Goal: Task Accomplishment & Management: Use online tool/utility

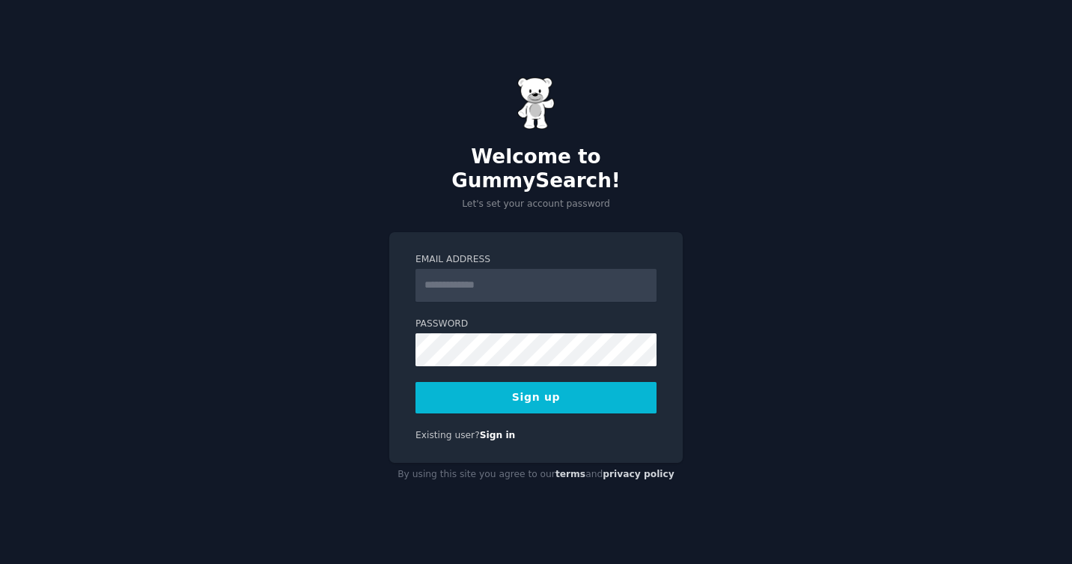
click at [451, 269] on input "Email Address" at bounding box center [536, 285] width 241 height 33
type input "**********"
click at [541, 387] on button "Sign up" at bounding box center [536, 397] width 241 height 31
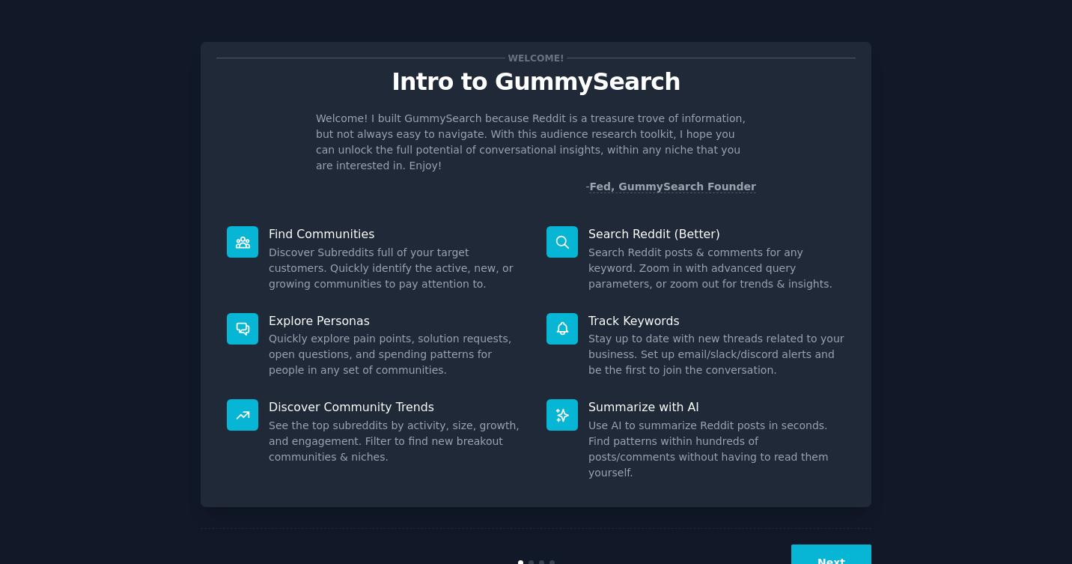
click at [822, 528] on div "Next" at bounding box center [536, 562] width 671 height 69
click at [832, 544] on button "Next" at bounding box center [831, 562] width 80 height 37
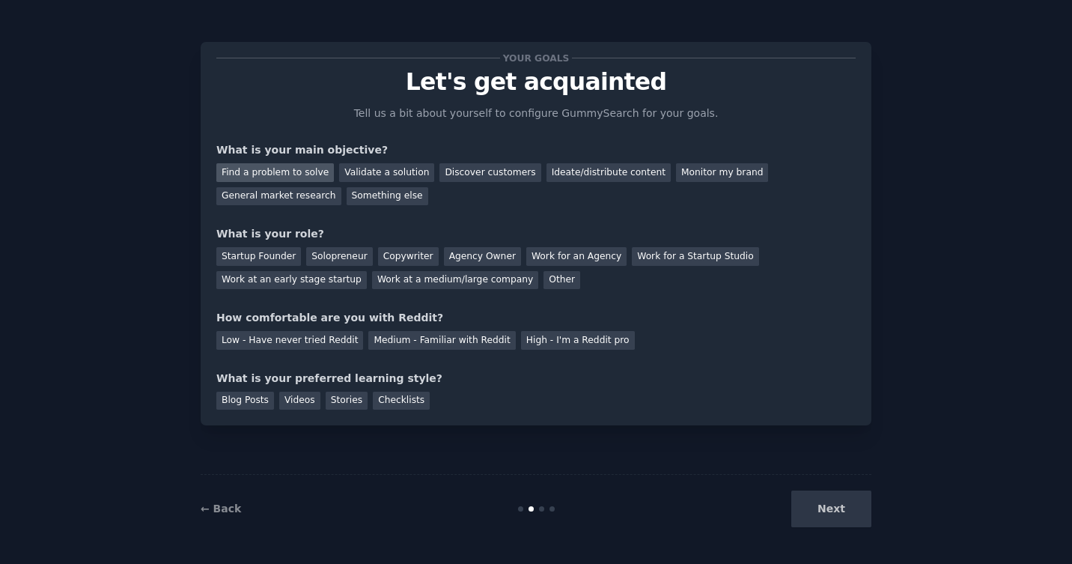
click at [299, 174] on div "Find a problem to solve" at bounding box center [275, 172] width 118 height 19
click at [362, 170] on div "Validate a solution" at bounding box center [386, 172] width 95 height 19
click at [268, 253] on div "Startup Founder" at bounding box center [258, 256] width 85 height 19
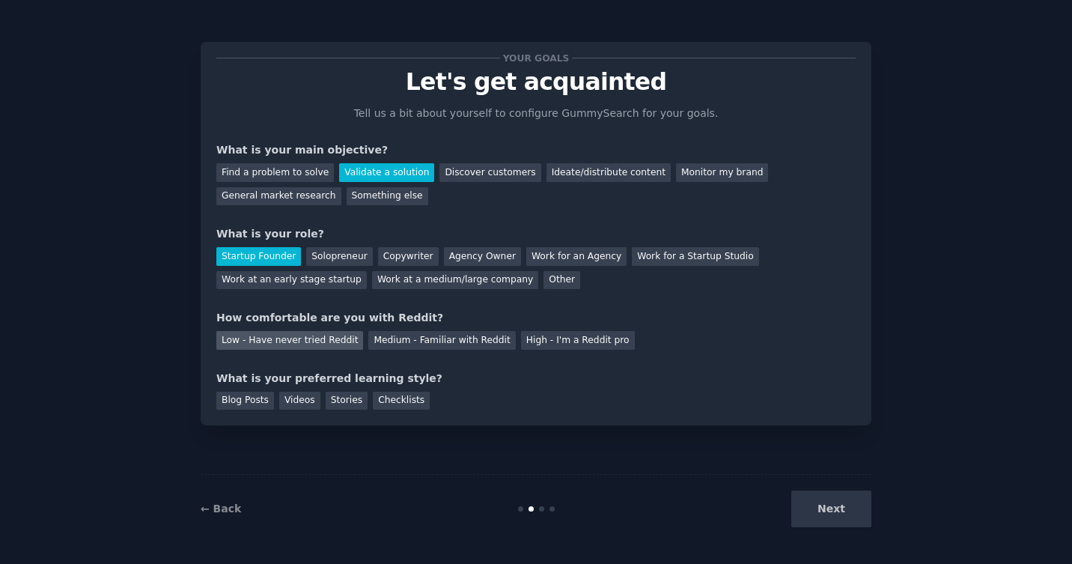
click at [329, 340] on div "Low - Have never tried Reddit" at bounding box center [289, 340] width 147 height 19
click at [296, 401] on div "Videos" at bounding box center [299, 401] width 41 height 19
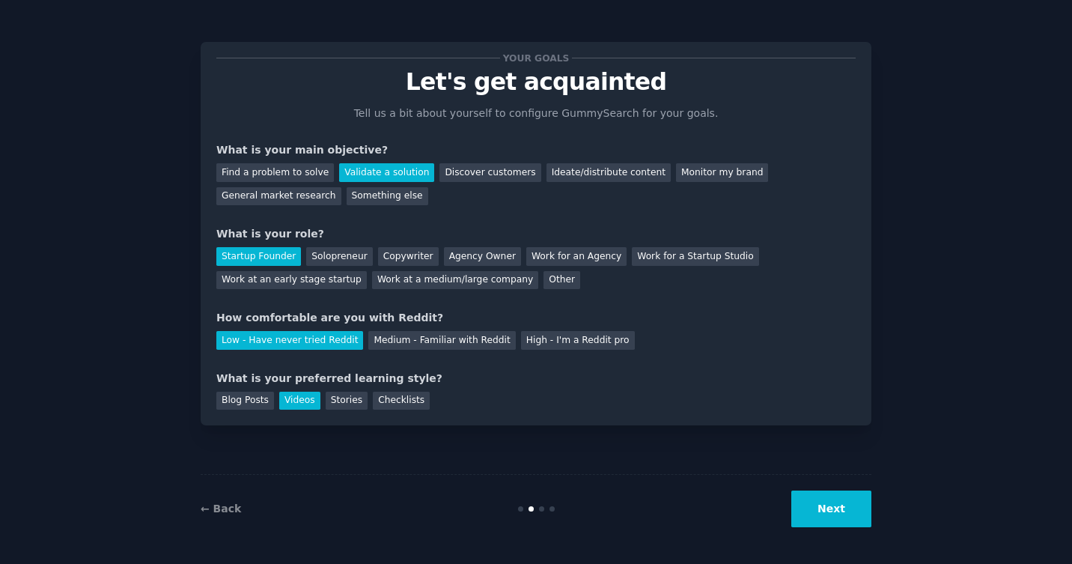
click at [826, 514] on button "Next" at bounding box center [831, 508] width 80 height 37
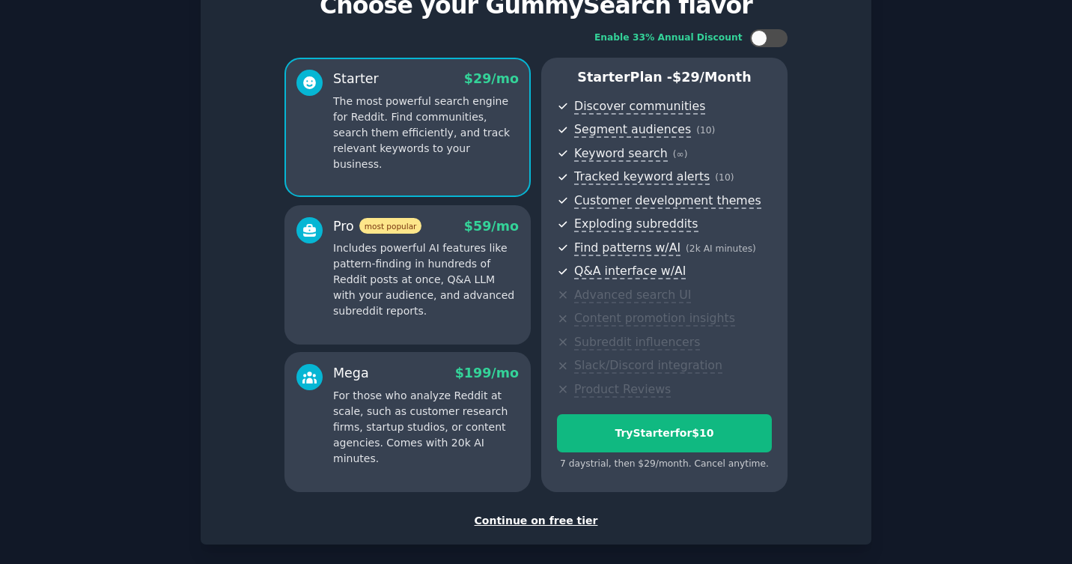
scroll to position [146, 0]
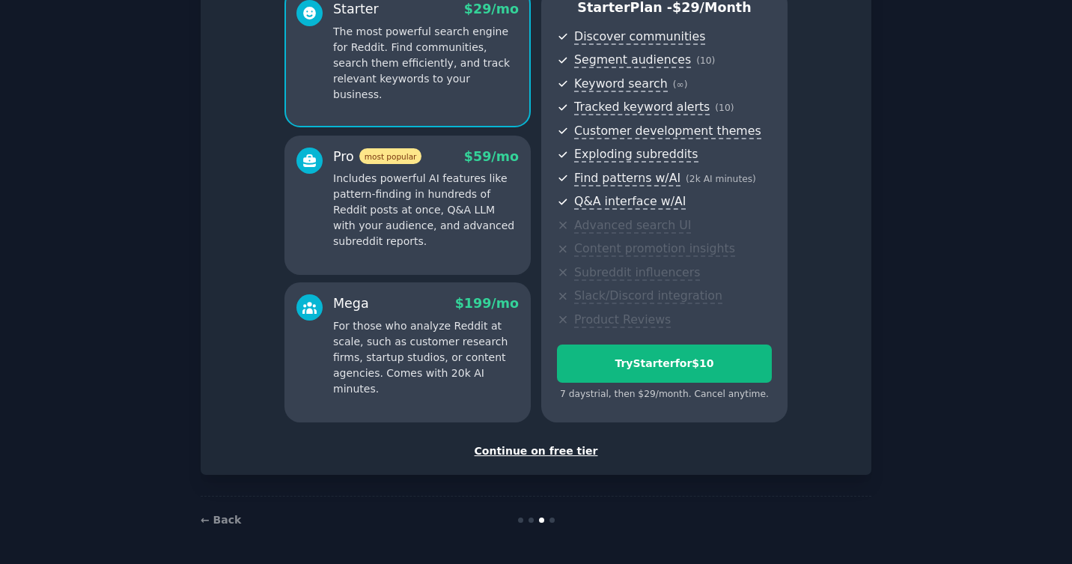
click at [547, 445] on div "Continue on free tier" at bounding box center [535, 451] width 639 height 16
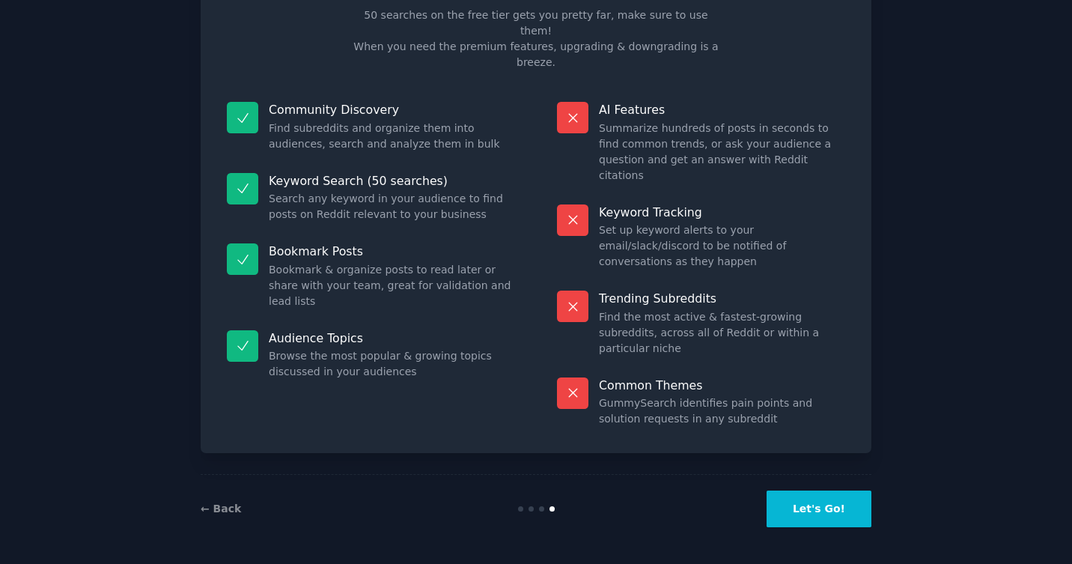
scroll to position [19, 0]
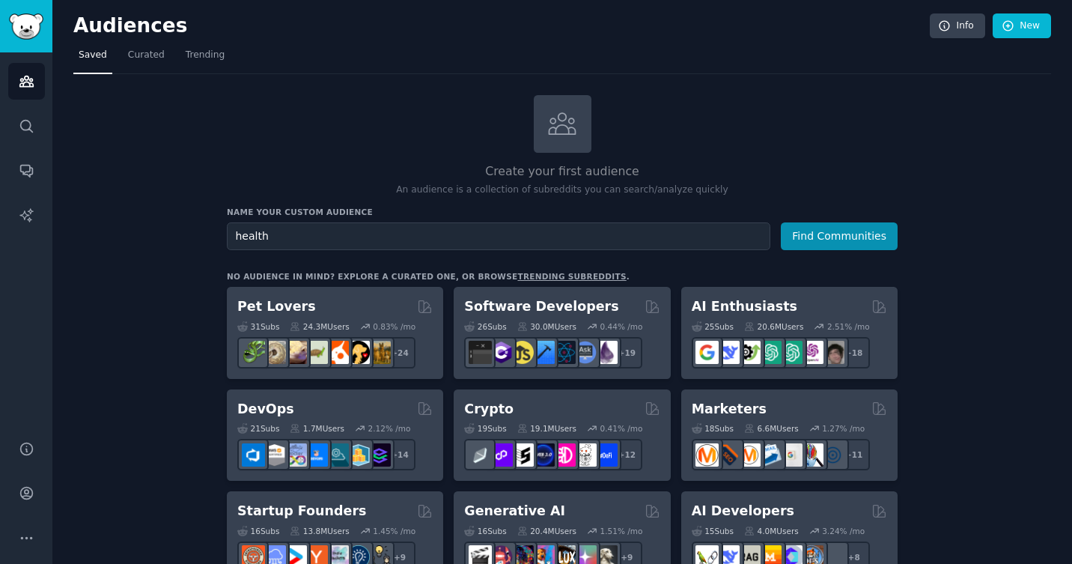
type input "health"
click at [781, 222] on button "Find Communities" at bounding box center [839, 236] width 117 height 28
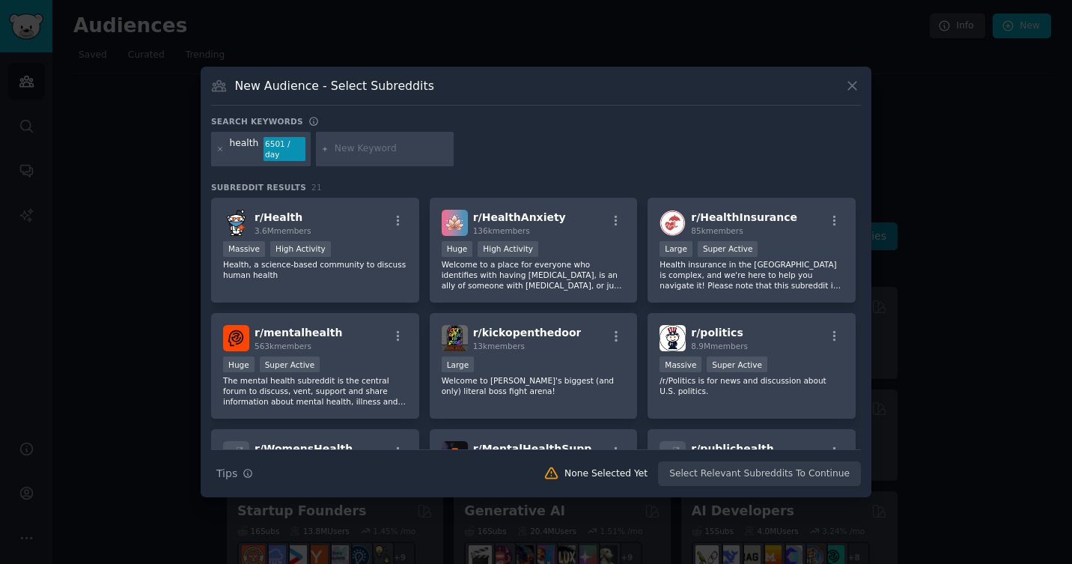
click at [362, 148] on input "text" at bounding box center [392, 148] width 114 height 13
type input "AI"
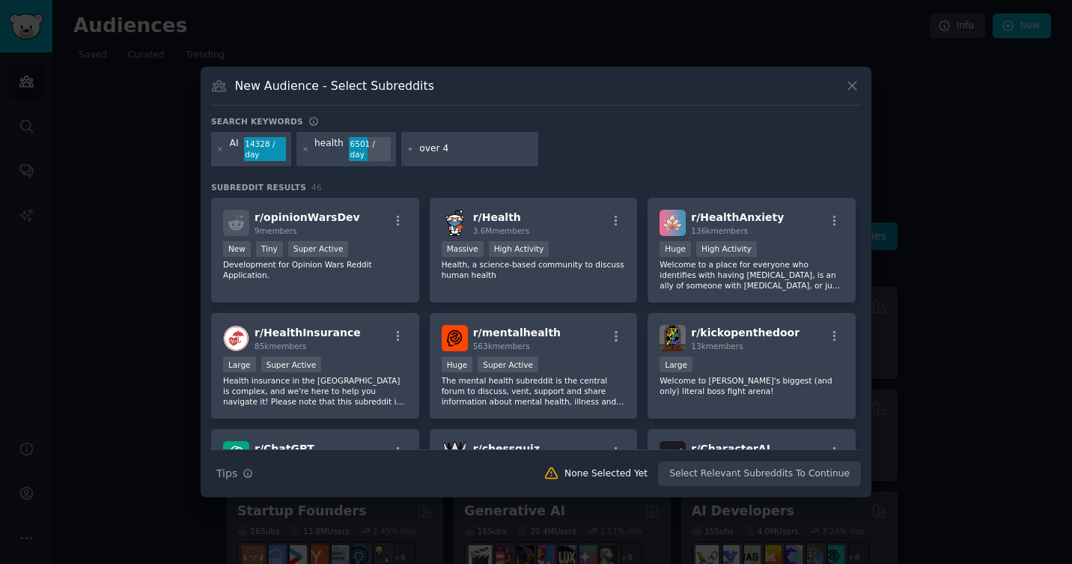
type input "over 40"
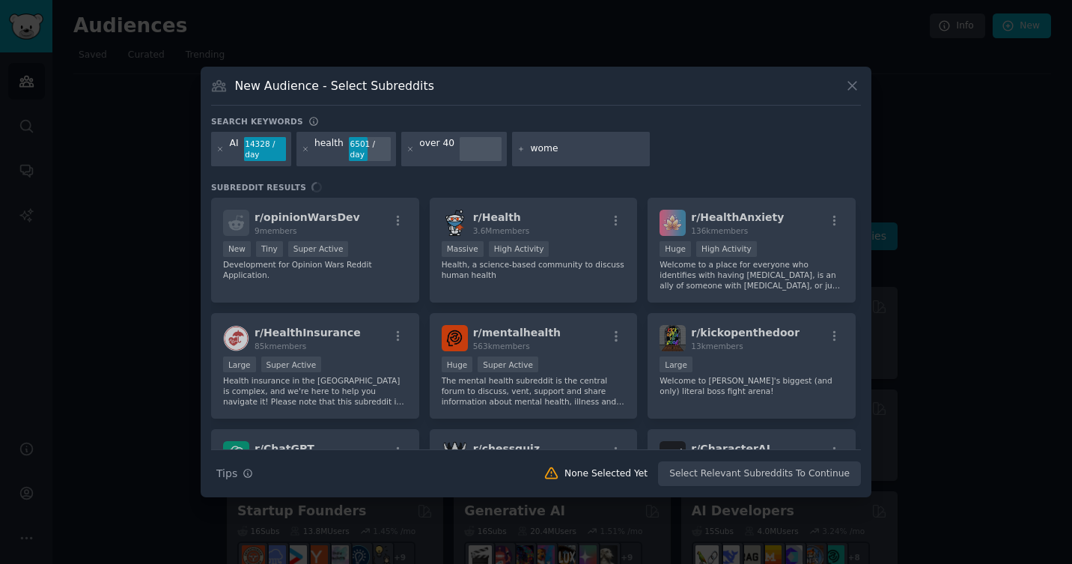
type input "women"
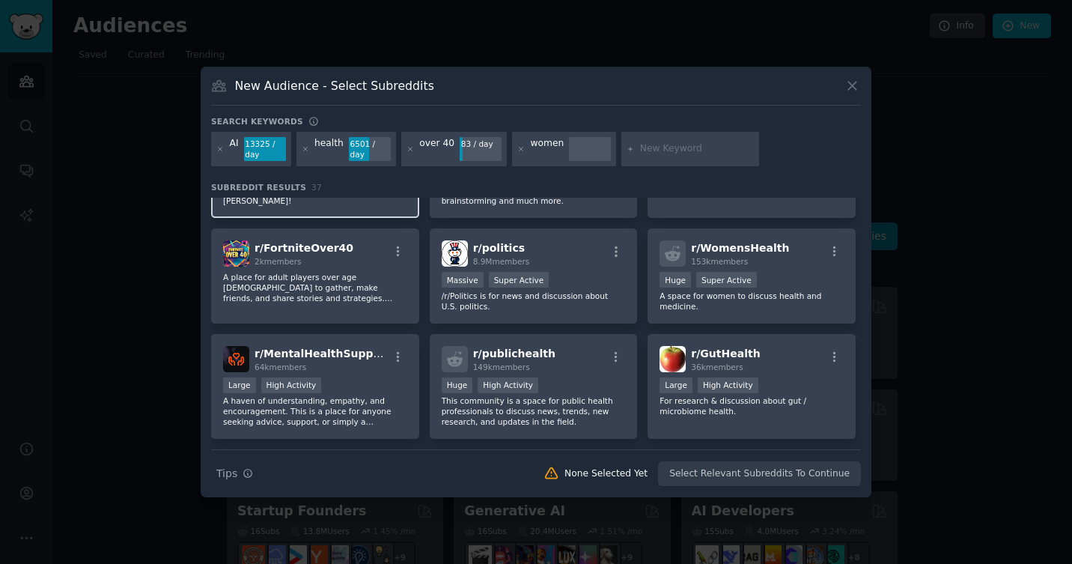
scroll to position [341, 0]
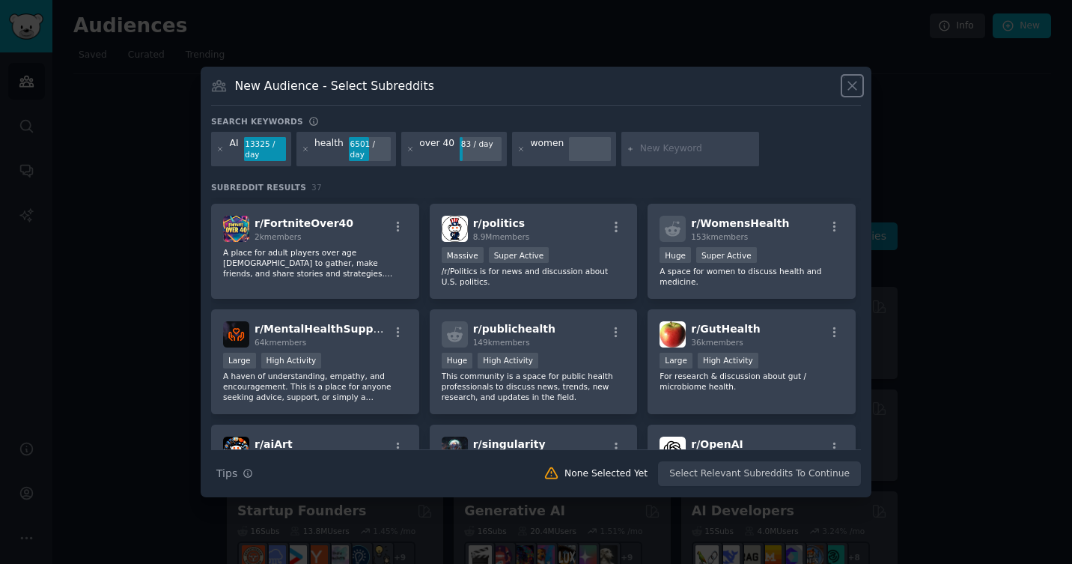
click at [852, 89] on icon at bounding box center [853, 86] width 16 height 16
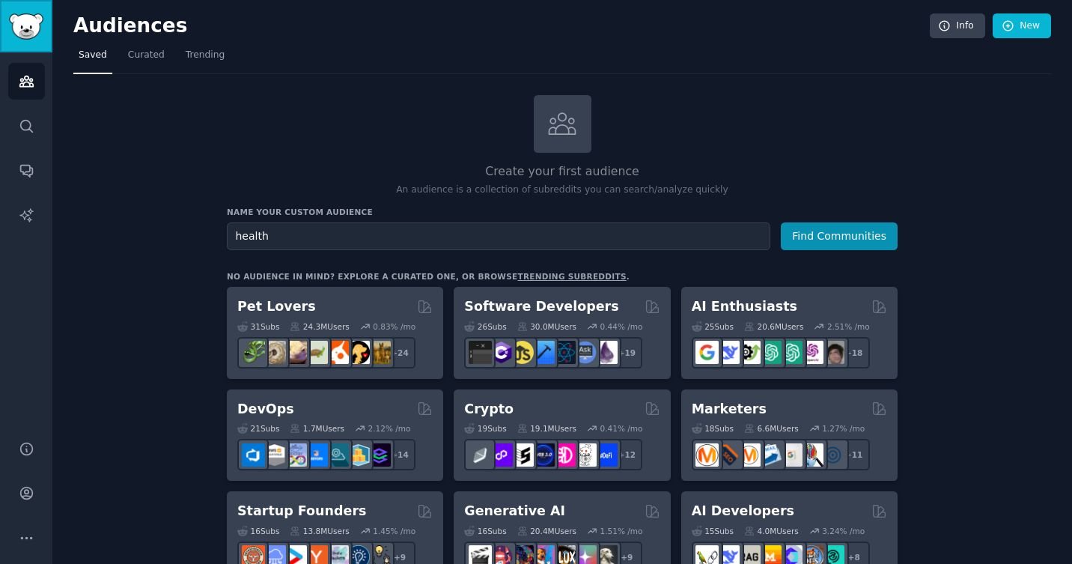
click at [30, 31] on img "Sidebar" at bounding box center [26, 26] width 34 height 26
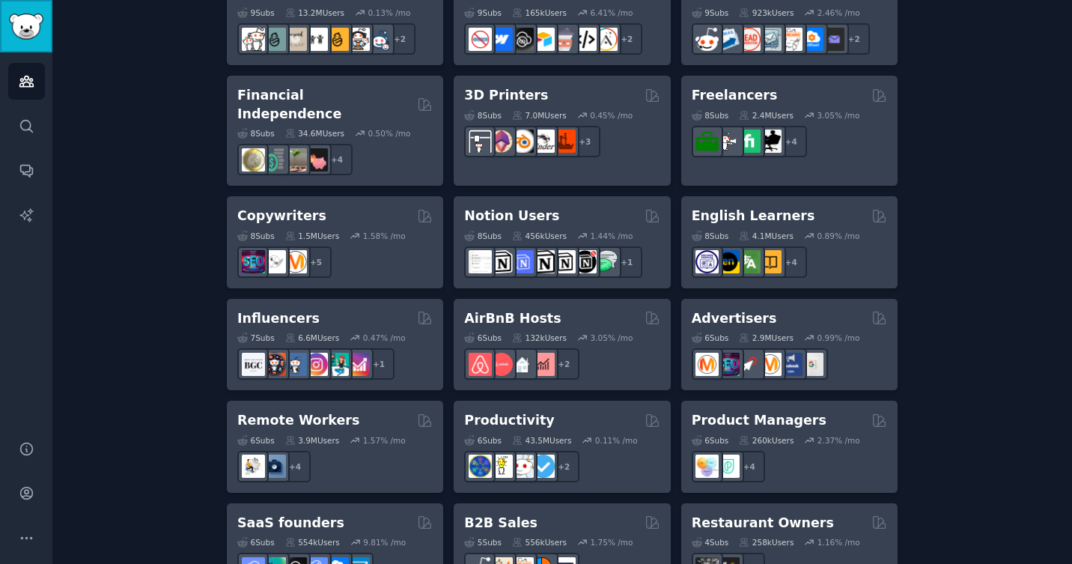
scroll to position [1074, 0]
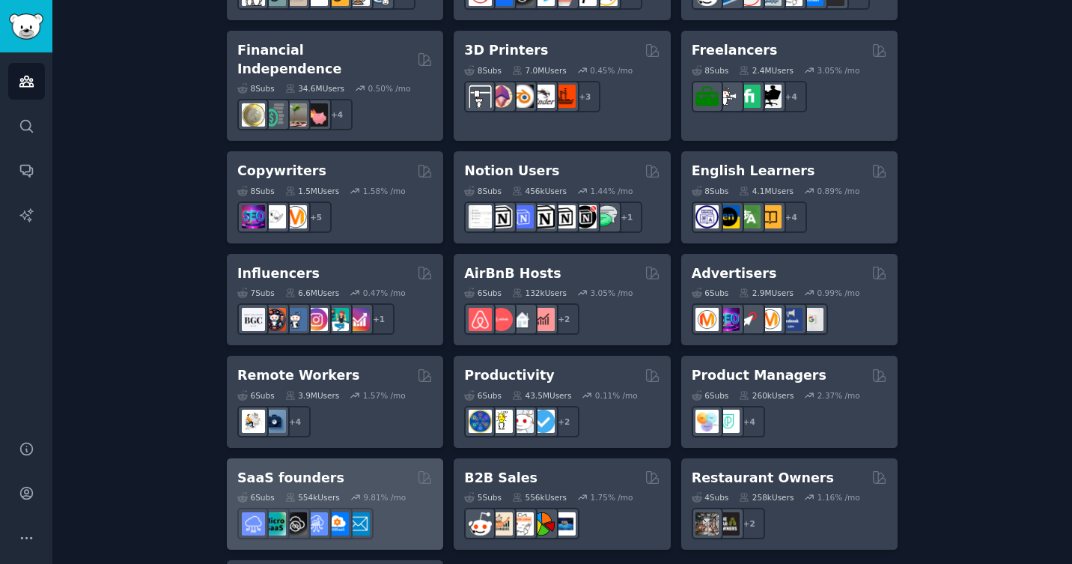
click at [305, 469] on h2 "SaaS founders" at bounding box center [290, 478] width 107 height 19
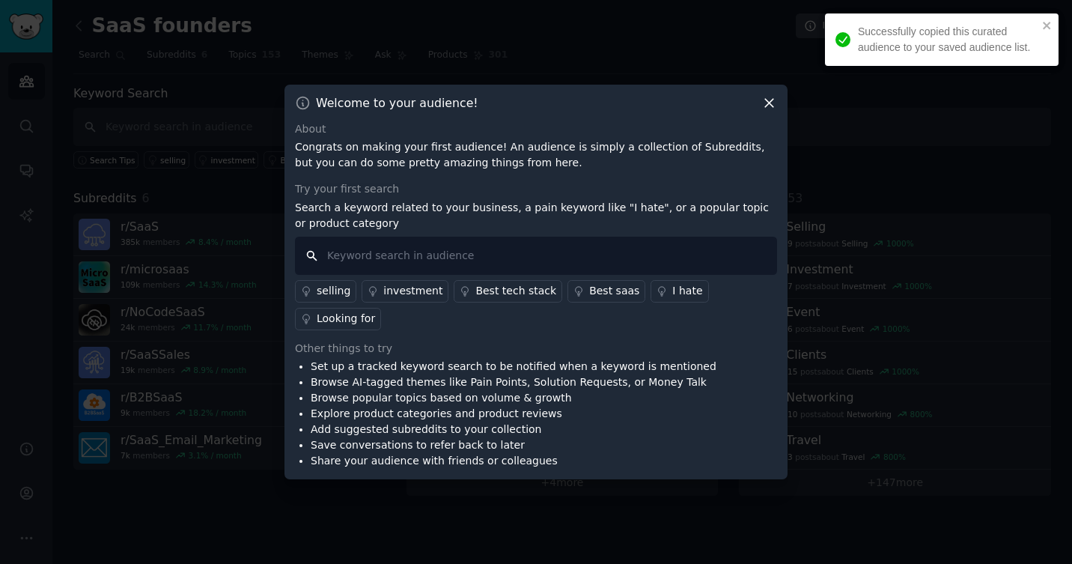
click at [356, 262] on input "text" at bounding box center [536, 256] width 482 height 38
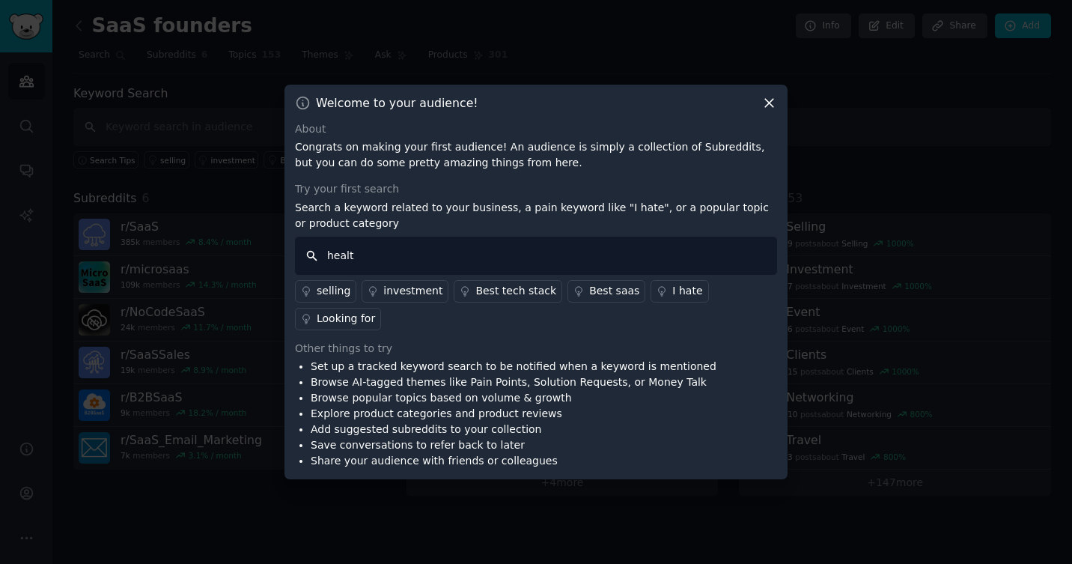
type input "health"
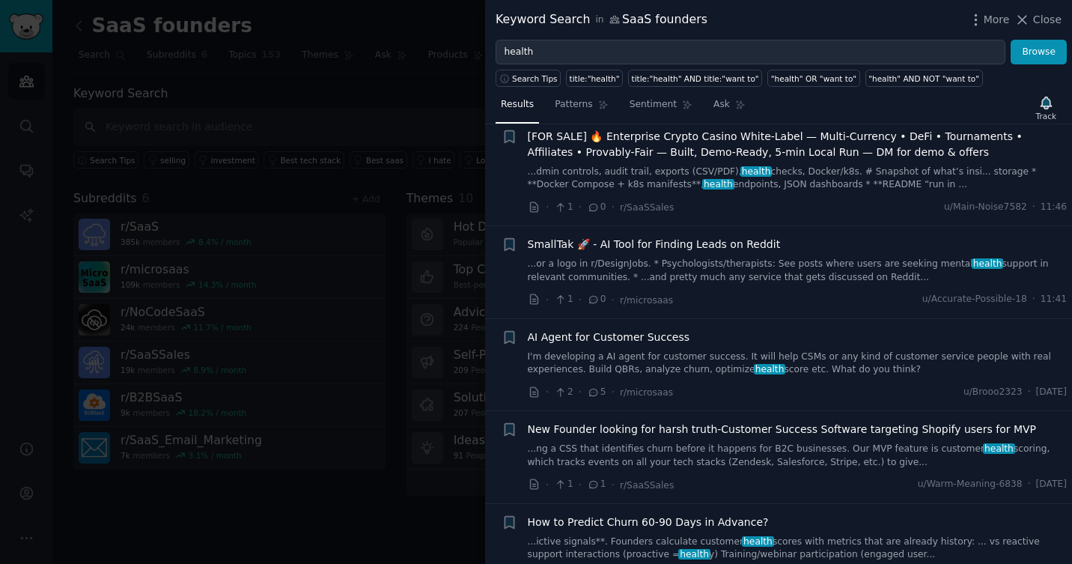
scroll to position [216, 0]
click at [603, 337] on span "AI Agent for Customer Success" at bounding box center [609, 337] width 162 height 16
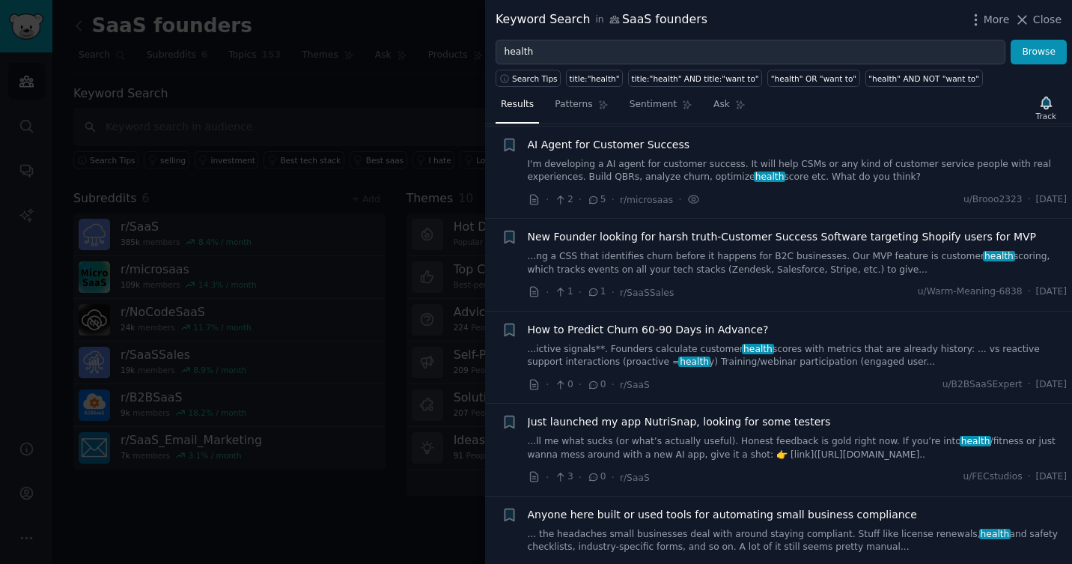
scroll to position [409, 0]
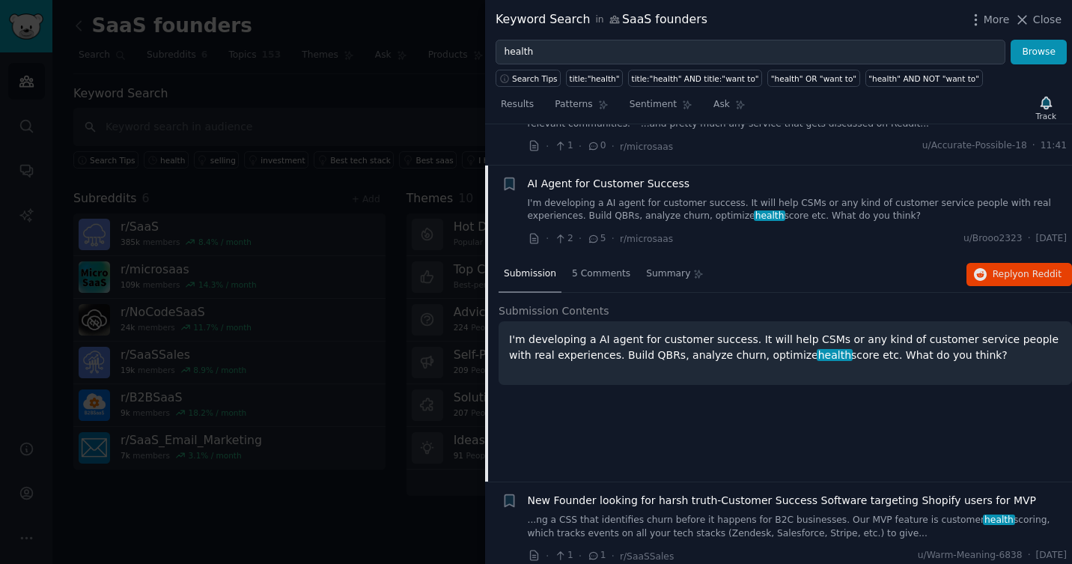
scroll to position [514, 0]
